Goal: Information Seeking & Learning: Learn about a topic

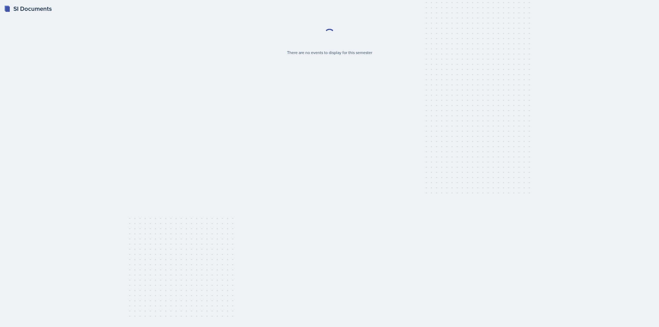
select select "2bed604d-1099-4043-b1bc-2365e8740244"
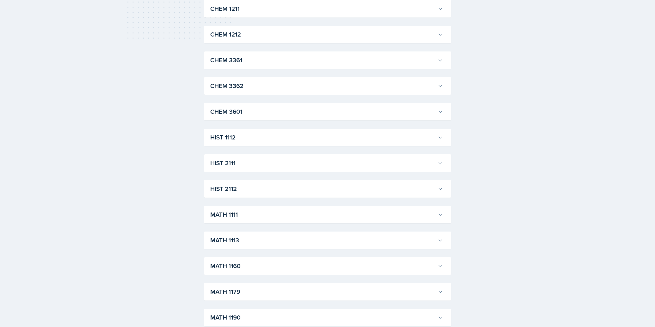
scroll to position [283, 0]
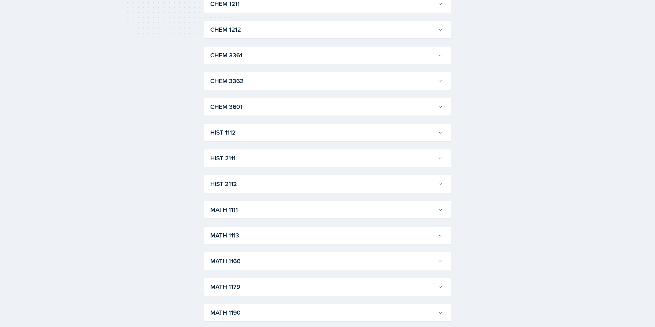
click at [234, 182] on h3 "HIST 2112" at bounding box center [322, 183] width 225 height 9
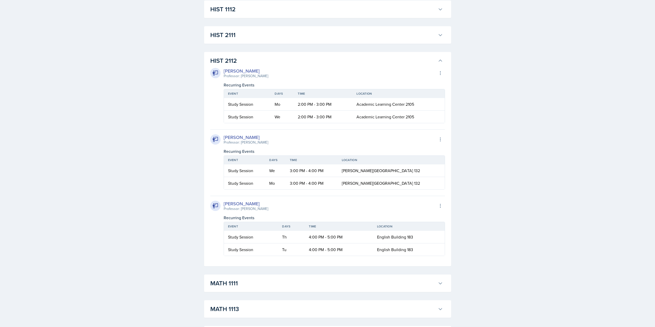
scroll to position [412, 0]
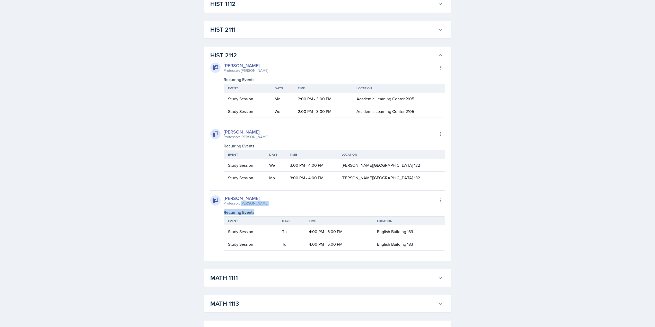
drag, startPoint x: 240, startPoint y: 203, endPoint x: 282, endPoint y: 210, distance: 41.9
click at [282, 210] on div "[PERSON_NAME] Professor: [PERSON_NAME] Export to Google Calendar Recurring Even…" at bounding box center [327, 220] width 235 height 60
click at [258, 210] on div "Recurring Events" at bounding box center [334, 212] width 221 height 6
drag, startPoint x: 240, startPoint y: 203, endPoint x: 275, endPoint y: 203, distance: 34.5
click at [275, 203] on div "[PERSON_NAME] Professor: [PERSON_NAME] Export to Google Calendar" at bounding box center [327, 200] width 235 height 11
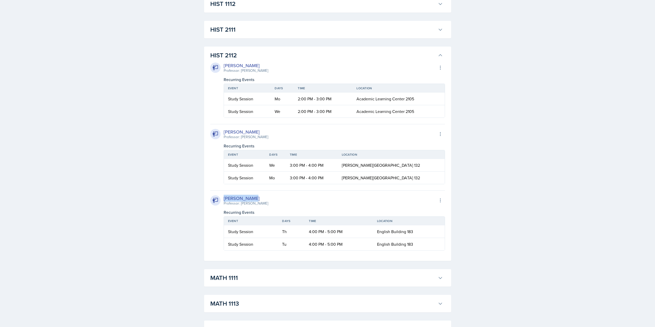
drag, startPoint x: 225, startPoint y: 197, endPoint x: 253, endPoint y: 200, distance: 27.9
click at [253, 200] on div "[PERSON_NAME]" at bounding box center [246, 198] width 45 height 7
click at [256, 207] on div "[PERSON_NAME] Professor: [PERSON_NAME] Export to Google Calendar Recurring Even…" at bounding box center [327, 220] width 235 height 60
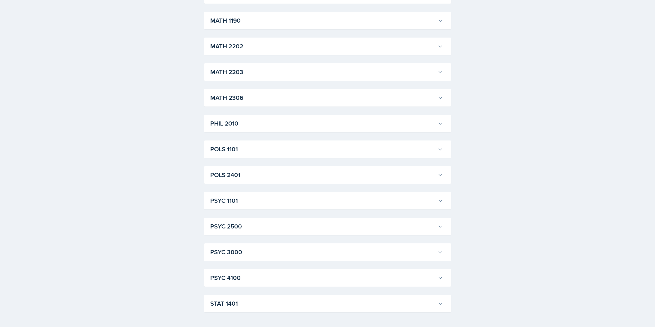
scroll to position [790, 0]
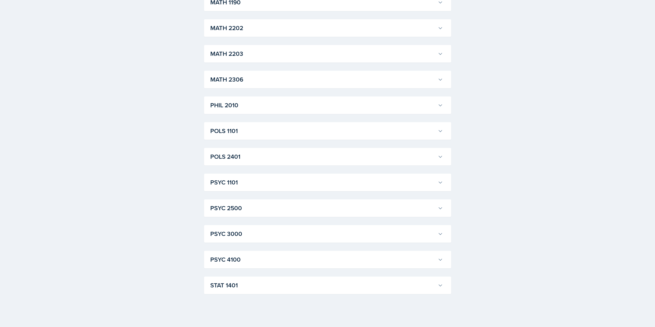
click at [249, 187] on button "PSYC 1101" at bounding box center [326, 182] width 235 height 11
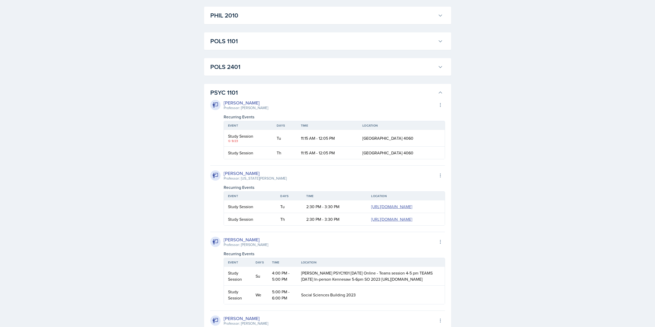
scroll to position [842, 0]
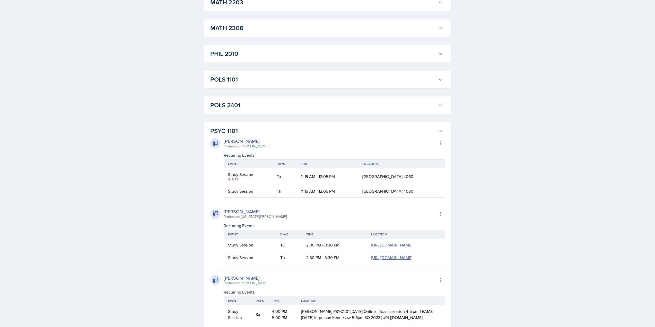
click at [264, 131] on h3 "PSYC 1101" at bounding box center [322, 130] width 225 height 9
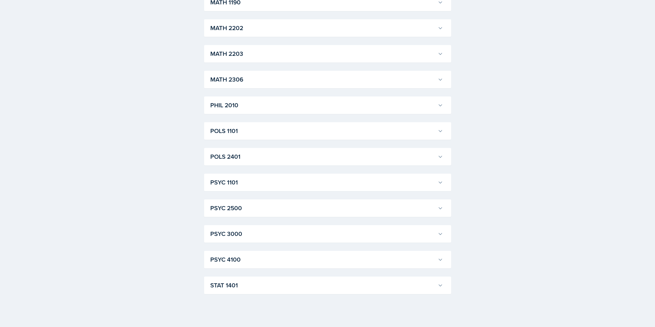
click at [243, 180] on h3 "PSYC 1101" at bounding box center [322, 182] width 225 height 9
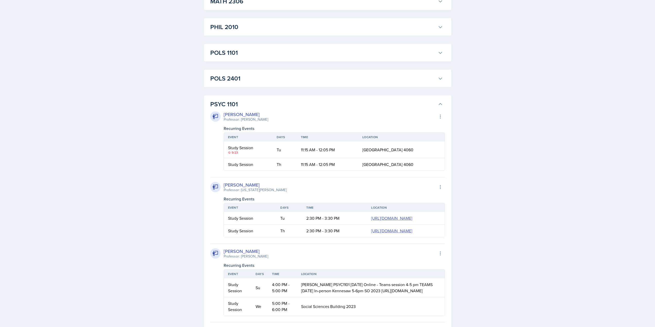
scroll to position [867, 0]
click at [255, 109] on h3 "PSYC 1101" at bounding box center [322, 105] width 225 height 9
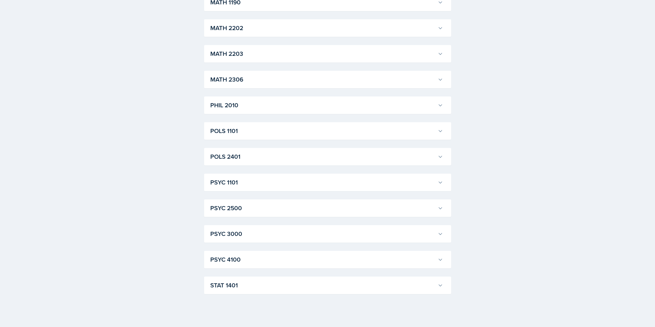
click at [239, 281] on h3 "STAT 1401" at bounding box center [322, 285] width 225 height 9
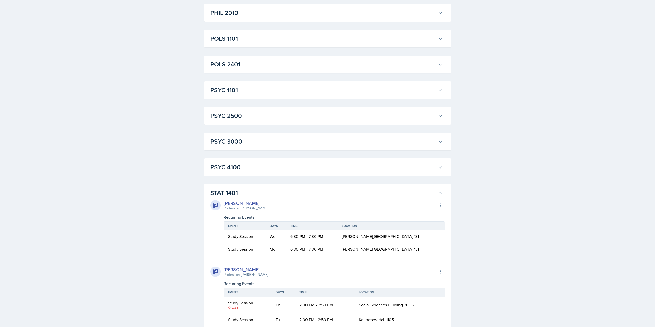
scroll to position [816, 0]
